Goal: Information Seeking & Learning: Learn about a topic

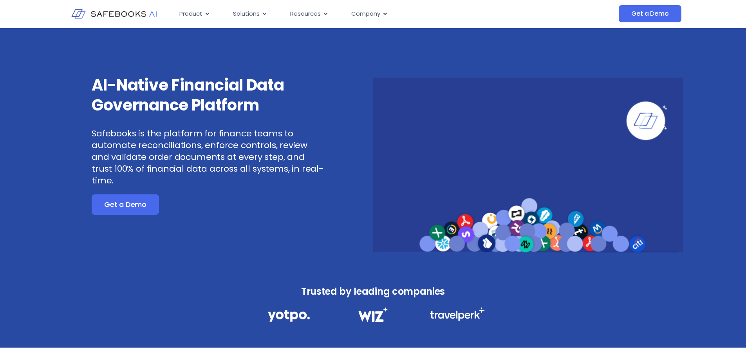
click at [192, 118] on div "AI-Native Financial Data Governance Platform Safebooks is the platform for fina…" at bounding box center [208, 130] width 233 height 111
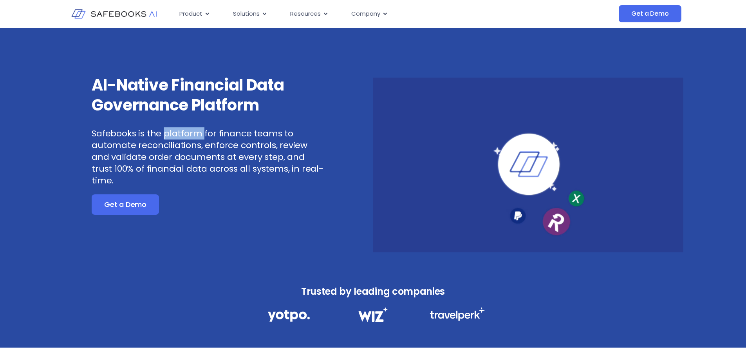
click at [192, 118] on div "AI-Native Financial Data Governance Platform Safebooks is the platform for fina…" at bounding box center [208, 130] width 233 height 111
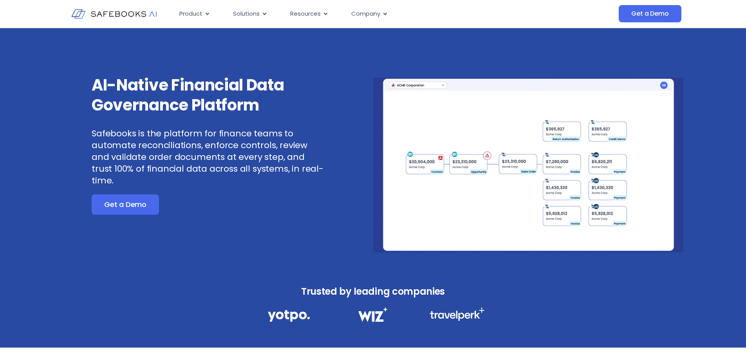
click at [213, 93] on h3 "AI-Native Financial Data Governance Platform" at bounding box center [208, 95] width 233 height 40
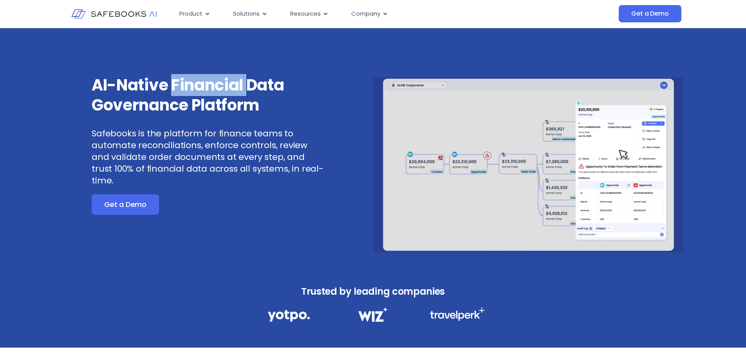
click at [213, 93] on h3 "AI-Native Financial Data Governance Platform" at bounding box center [208, 95] width 233 height 40
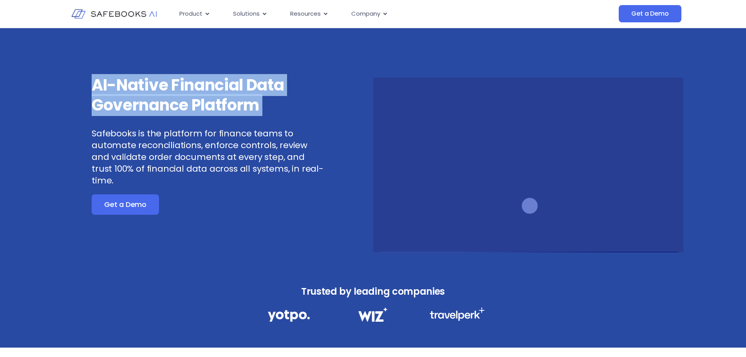
click at [213, 93] on h3 "AI-Native Financial Data Governance Platform" at bounding box center [208, 95] width 233 height 40
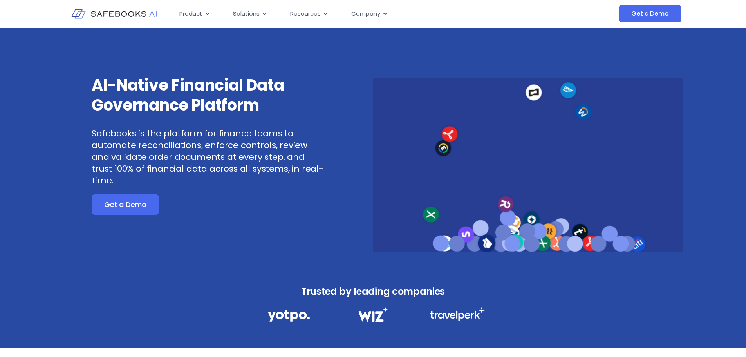
click at [226, 117] on div "AI-Native Financial Data Governance Platform Safebooks is the platform for fina…" at bounding box center [208, 130] width 233 height 111
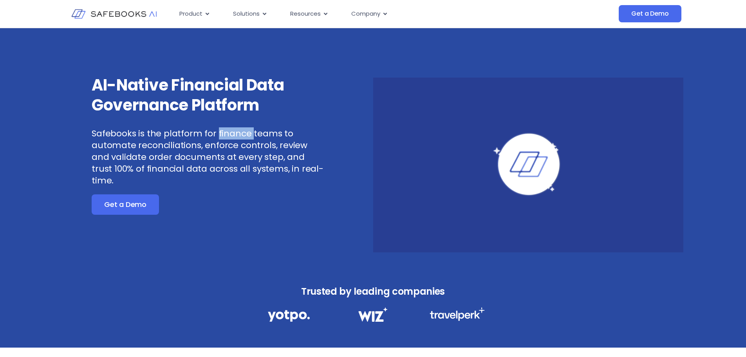
click at [226, 117] on div "AI-Native Financial Data Governance Platform Safebooks is the platform for fina…" at bounding box center [208, 130] width 233 height 111
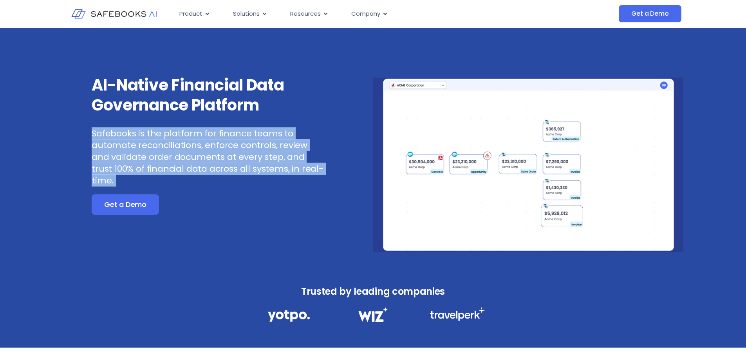
click at [226, 117] on div "AI-Native Financial Data Governance Platform Safebooks is the platform for fina…" at bounding box center [208, 130] width 233 height 111
